Goal: Information Seeking & Learning: Check status

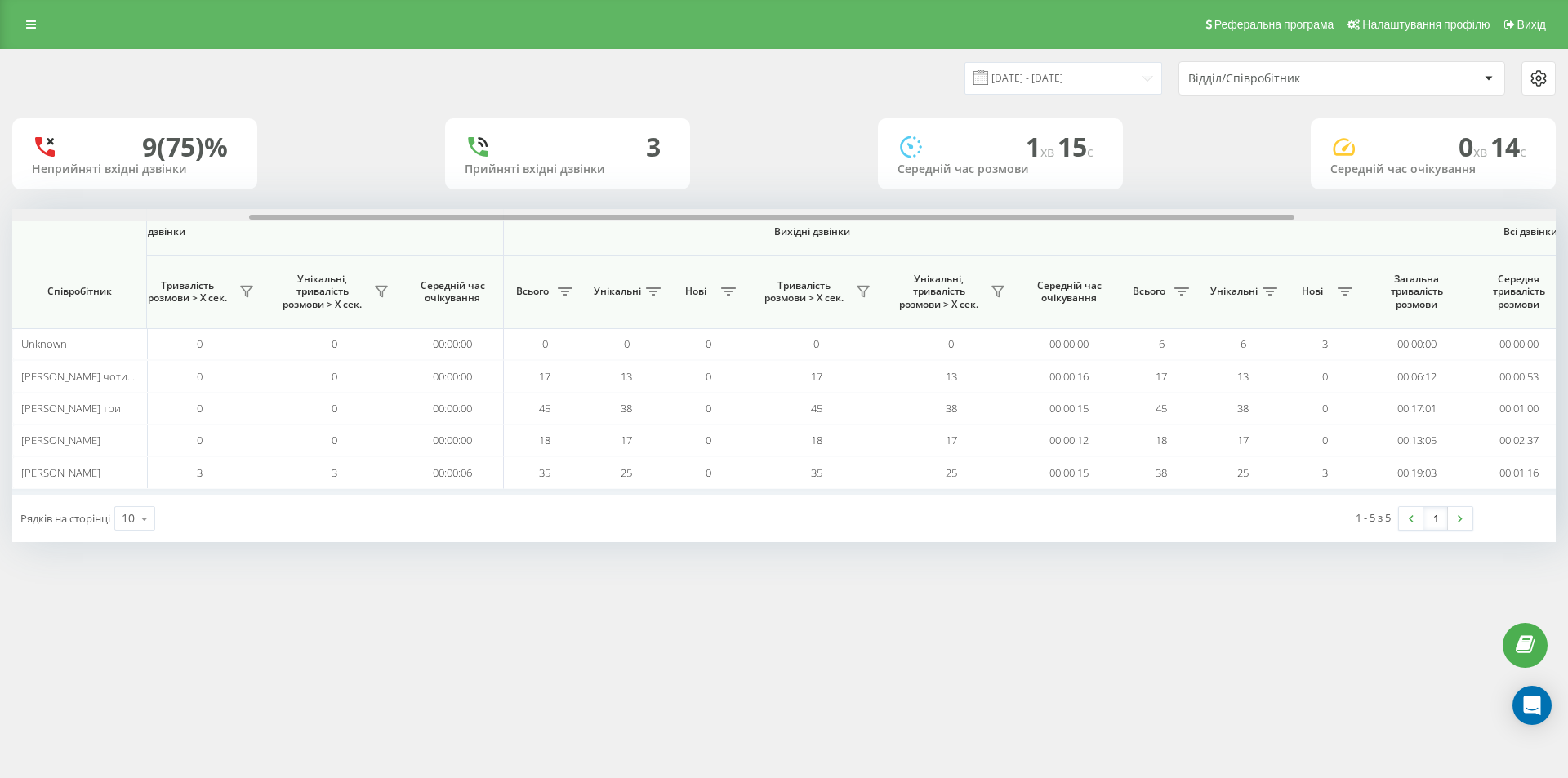
scroll to position [0, 735]
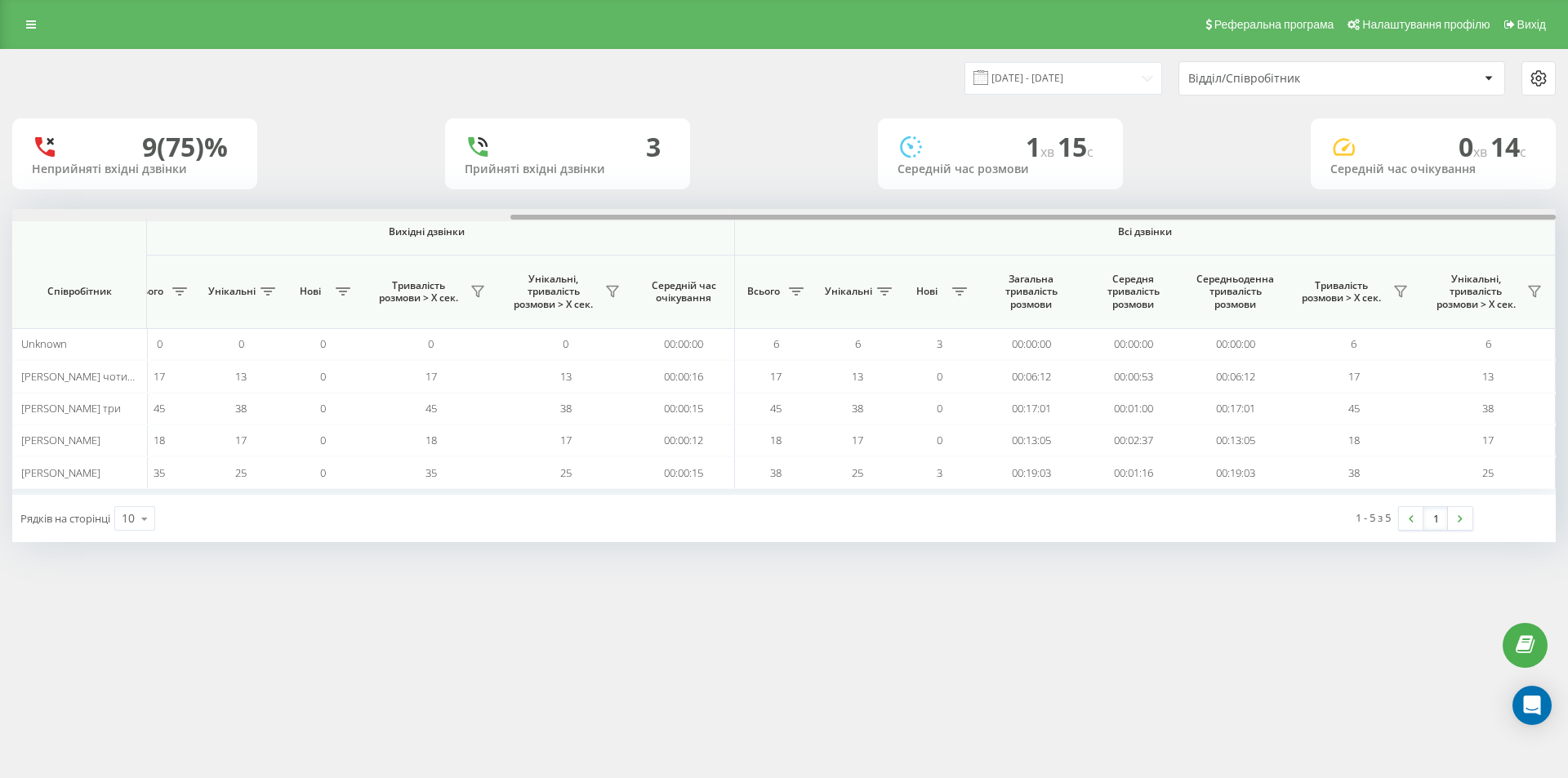
drag, startPoint x: 886, startPoint y: 216, endPoint x: 1481, endPoint y: 250, distance: 596.0
click at [1475, 249] on div "Вхідні дзвінки Вихідні дзвінки Всі дзвінки Співробітник Всього Унікальні Нові П…" at bounding box center [784, 352] width 1543 height 286
click at [1401, 288] on icon at bounding box center [1401, 292] width 13 height 13
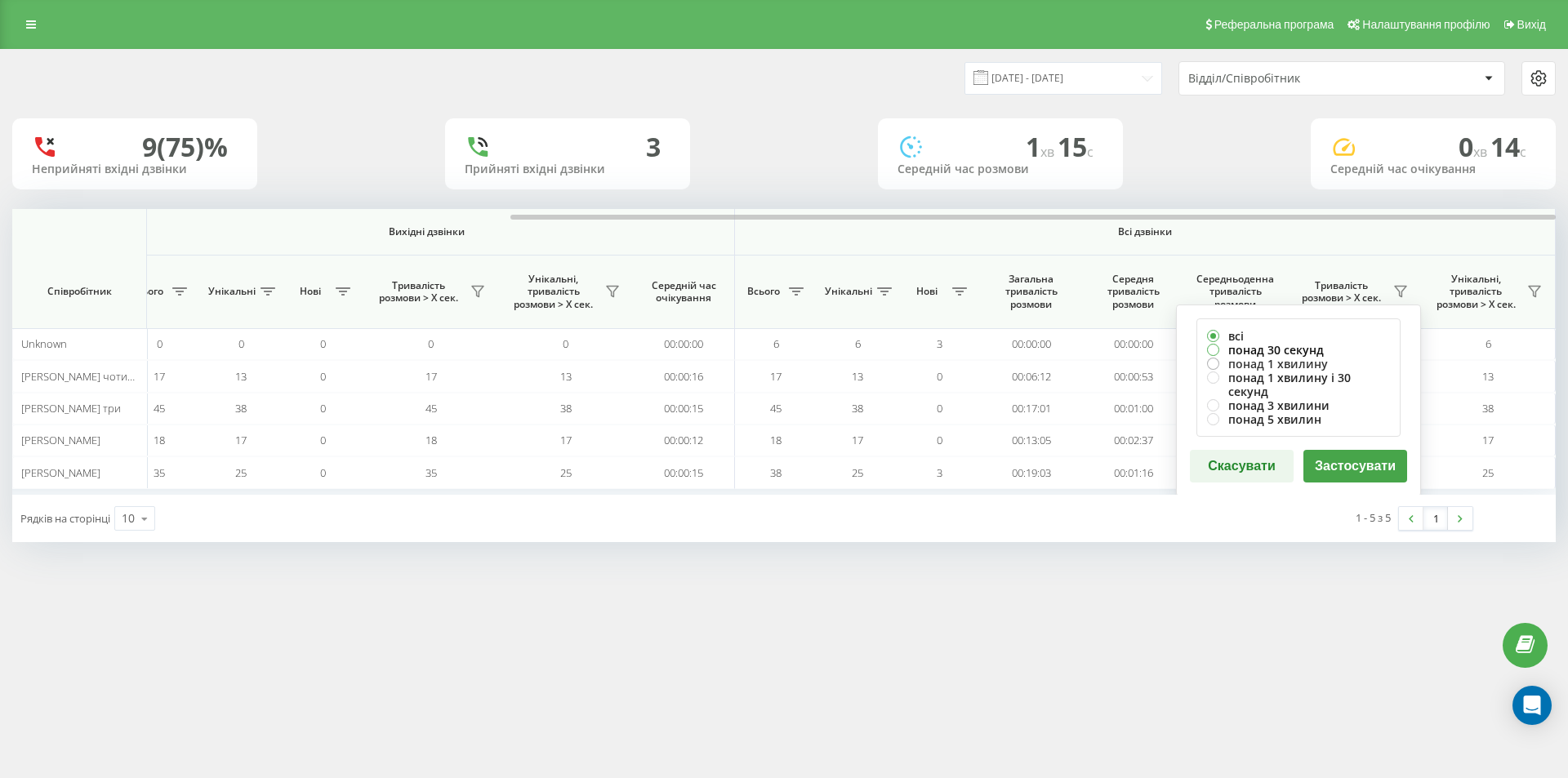
drag, startPoint x: 1279, startPoint y: 348, endPoint x: 1294, endPoint y: 366, distance: 23.4
click at [1279, 349] on label "понад 30 секунд" at bounding box center [1298, 349] width 183 height 14
radio input "true"
click at [1350, 431] on div "всі понад 30 секунд понад 1 хвилину понад 1 хвилину і 30 секунд понад 3 хвилини…" at bounding box center [1298, 400] width 245 height 192
click at [1360, 450] on button "Застосувати" at bounding box center [1355, 466] width 104 height 32
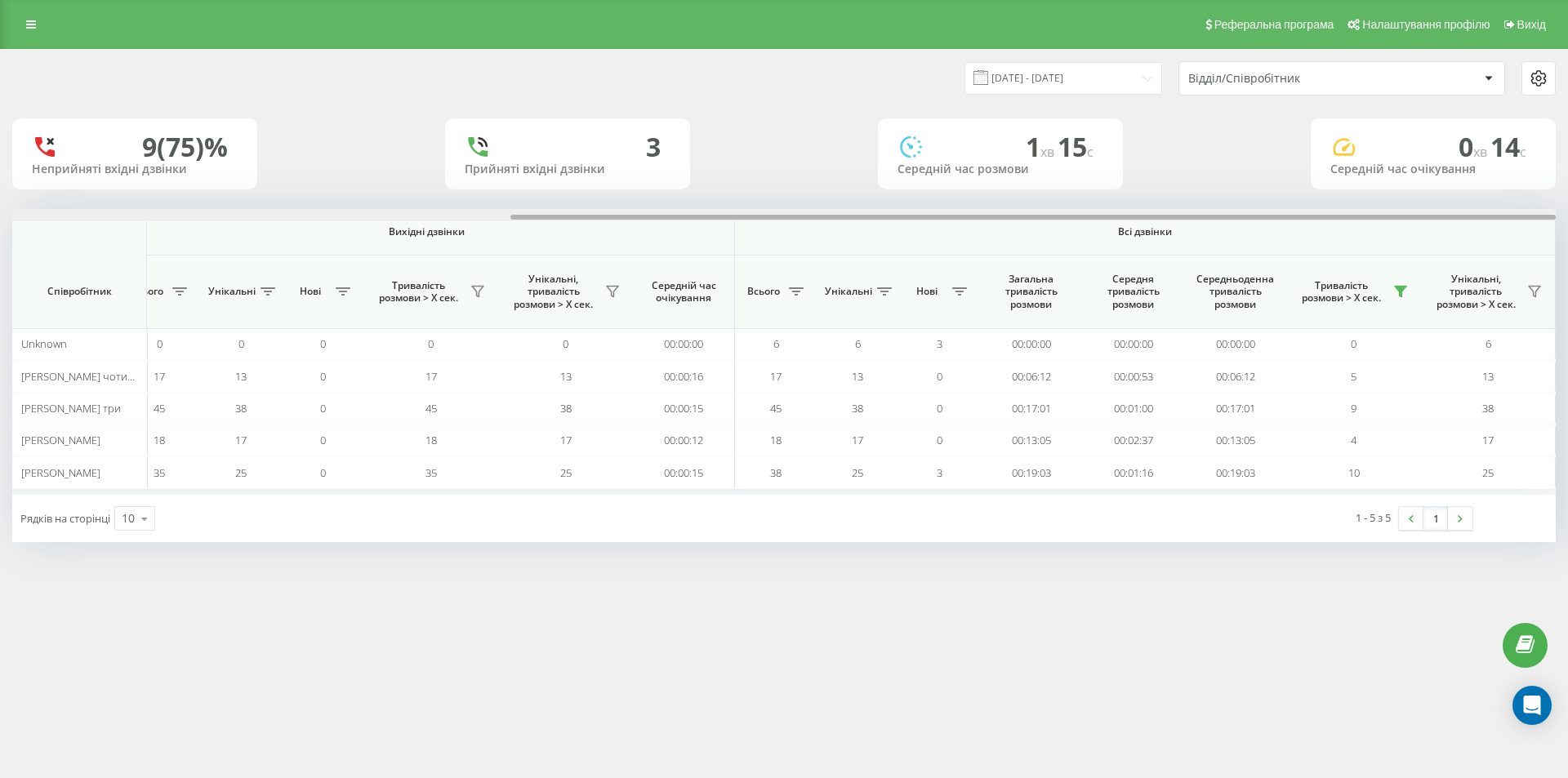
drag, startPoint x: 1040, startPoint y: 220, endPoint x: 1484, endPoint y: 343, distance: 460.7
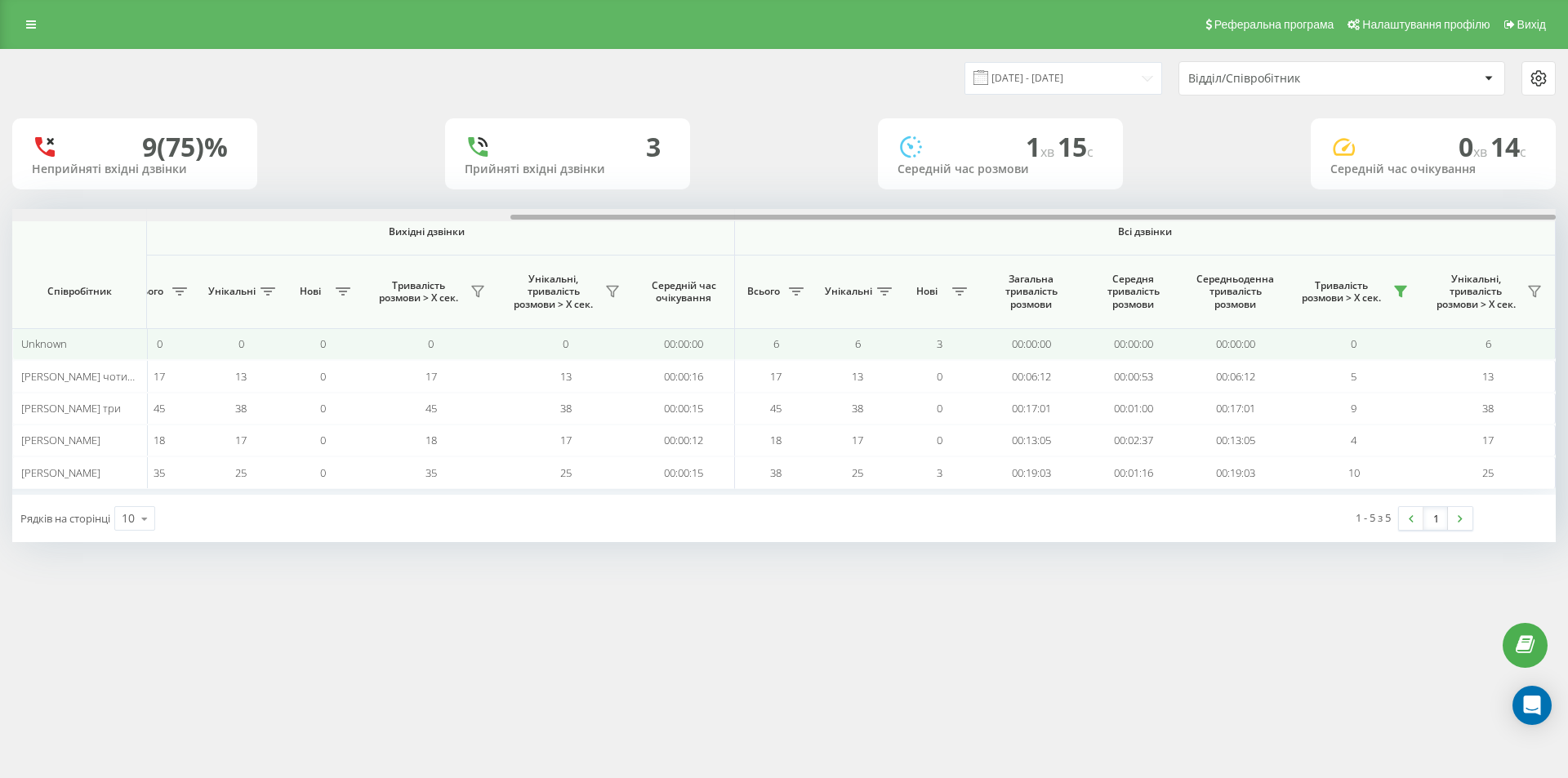
click at [1567, 252] on div "[DATE] - [DATE] Відділ/Співробітник 9 (75)% Неприйняті вхідні дзвінки 3 Прийнят…" at bounding box center [784, 312] width 1568 height 526
